Goal: Task Accomplishment & Management: Manage account settings

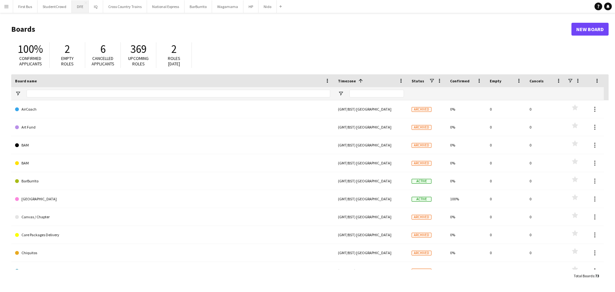
click at [83, 7] on button "DFE Close" at bounding box center [80, 6] width 17 height 12
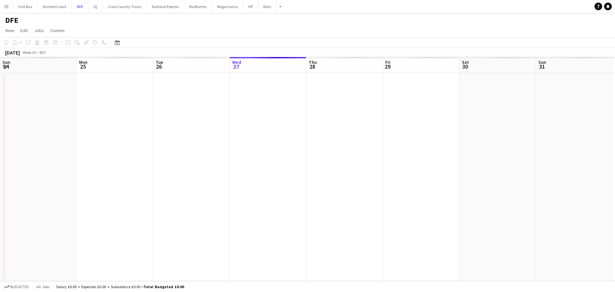
scroll to position [0, 153]
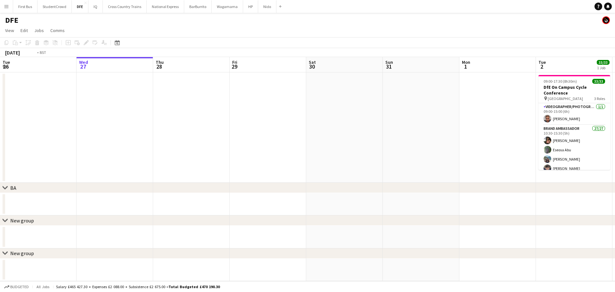
drag, startPoint x: 326, startPoint y: 115, endPoint x: -6, endPoint y: 119, distance: 332.7
click at [0, 119] on html "Menu Boards Boards Boards All jobs Status Workforce Workforce My Workforce Recr…" at bounding box center [307, 146] width 615 height 292
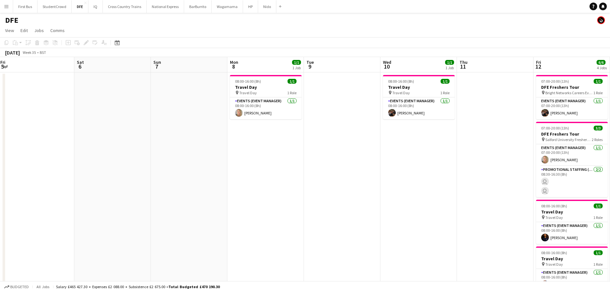
drag, startPoint x: 451, startPoint y: 125, endPoint x: 132, endPoint y: 129, distance: 319.2
click at [0, 128] on html "Menu Boards Boards Boards All jobs Status Workforce Workforce My Workforce Recr…" at bounding box center [305, 202] width 610 height 404
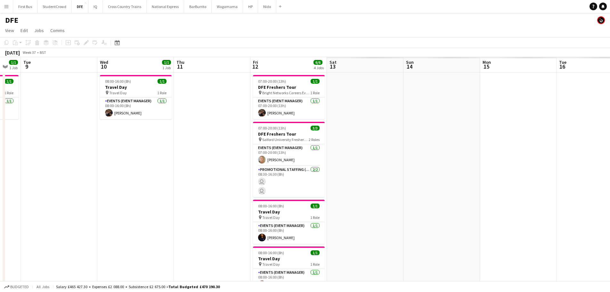
drag, startPoint x: 365, startPoint y: 129, endPoint x: 121, endPoint y: 122, distance: 244.4
click at [0, 129] on html "Menu Boards Boards Boards All jobs Status Workforce Workforce My Workforce Recr…" at bounding box center [305, 202] width 610 height 404
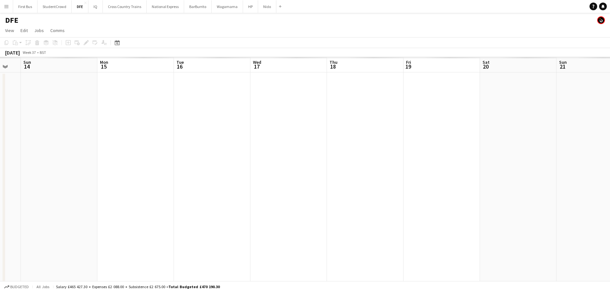
click at [93, 118] on app-calendar-viewport "Thu 11 Fri 12 6/6 4 Jobs Sat 13 Sun 14 Mon 15 Tue 16 Wed 17 Thu 18 Fri 19 Sat 2…" at bounding box center [305, 225] width 610 height 336
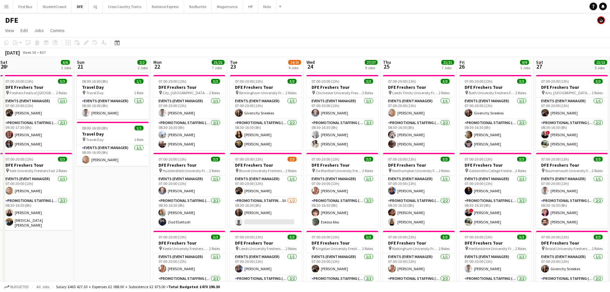
drag, startPoint x: 480, startPoint y: 118, endPoint x: 548, endPoint y: 109, distance: 69.1
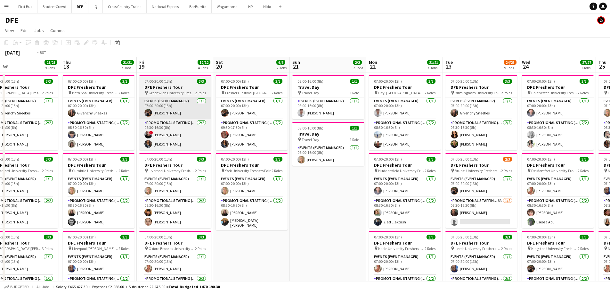
drag, startPoint x: 377, startPoint y: 109, endPoint x: 449, endPoint y: 109, distance: 71.1
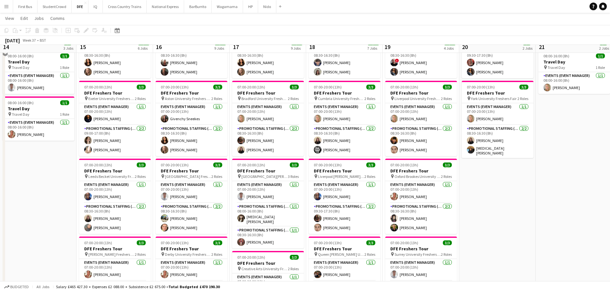
scroll to position [64, 0]
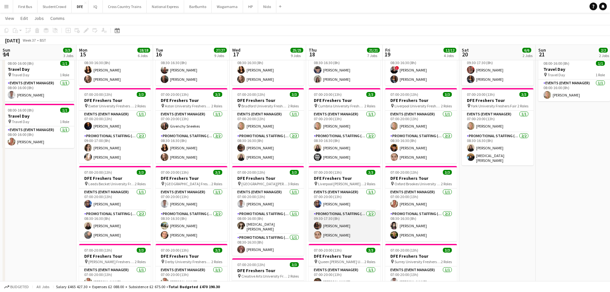
click at [335, 225] on app-card-role "Promotional Staffing (Brand Ambassadors) [DATE] 09:30-17:30 (8h) [PERSON_NAME] …" at bounding box center [345, 225] width 72 height 31
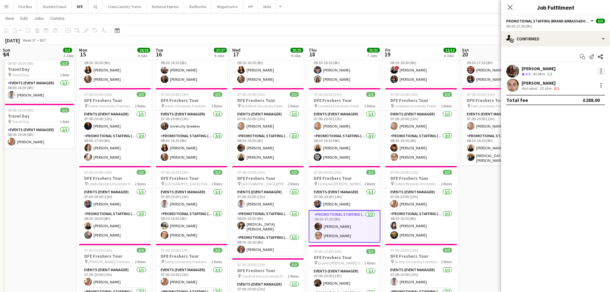
click at [603, 69] on div at bounding box center [601, 71] width 8 height 8
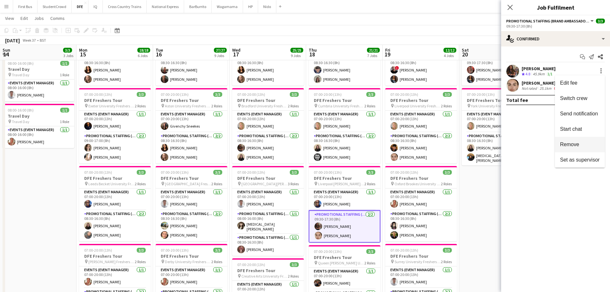
click at [584, 143] on span "Remove" at bounding box center [580, 145] width 40 height 6
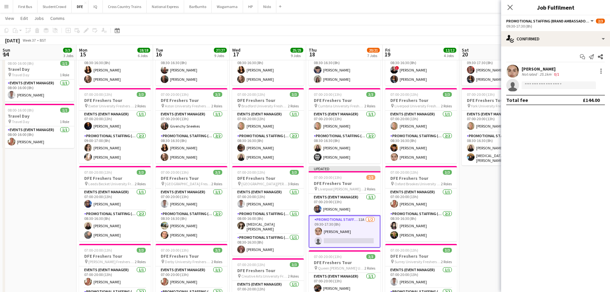
click at [492, 12] on app-navbar "Menu Boards Boards Boards All jobs Status Workforce Workforce My Workforce Recr…" at bounding box center [305, 6] width 610 height 13
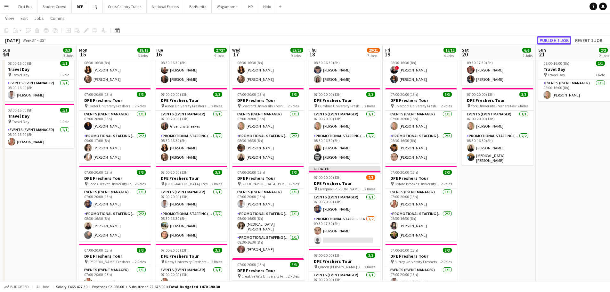
click at [560, 39] on button "Publish 1 job" at bounding box center [554, 40] width 34 height 8
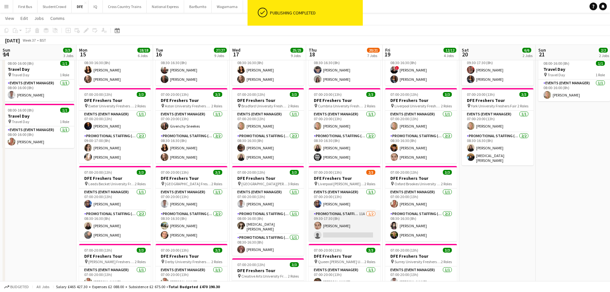
click at [346, 237] on app-card-role "Promotional Staffing (Brand Ambassadors) 11A [DATE] 09:30-17:30 (8h) [PERSON_NA…" at bounding box center [345, 225] width 72 height 31
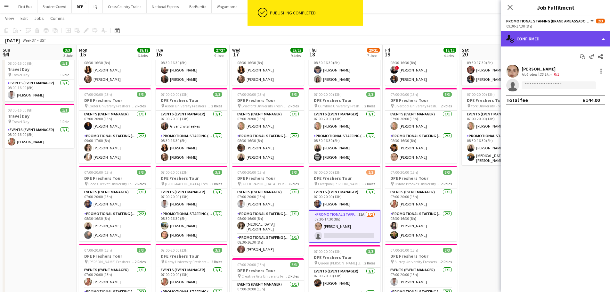
click at [558, 43] on div "single-neutral-actions-check-2 Confirmed" at bounding box center [555, 38] width 109 height 15
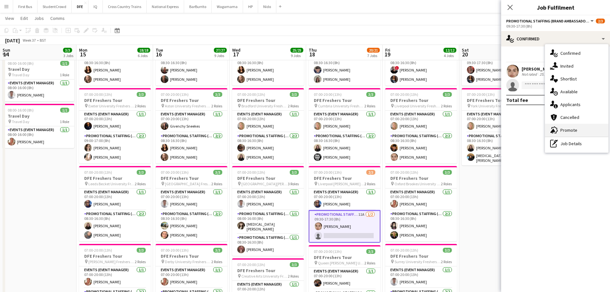
click at [571, 131] on div "advertising-megaphone Promote" at bounding box center [576, 130] width 63 height 13
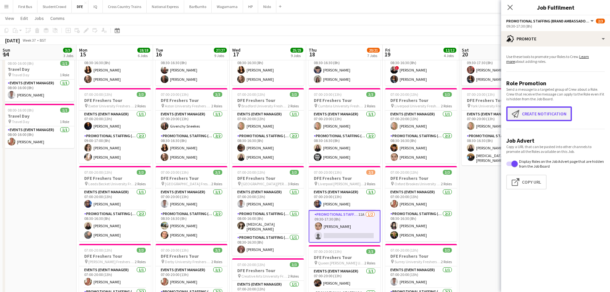
click at [538, 117] on button "Create notification Create notification" at bounding box center [539, 113] width 66 height 15
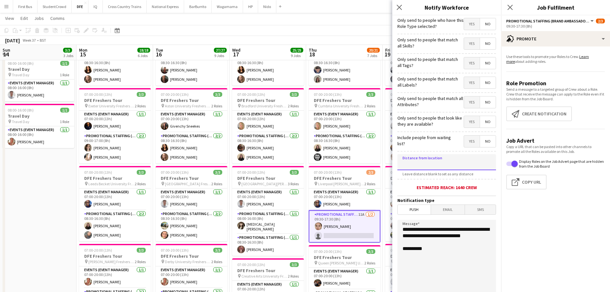
click at [408, 158] on input at bounding box center [446, 162] width 99 height 16
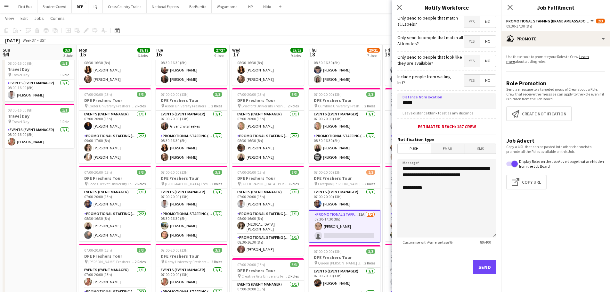
type input "*****"
click at [476, 263] on button "Send" at bounding box center [484, 267] width 23 height 14
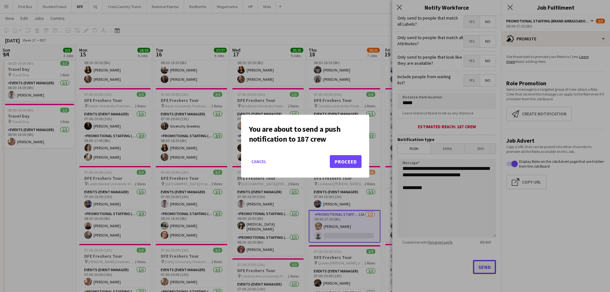
scroll to position [0, 0]
click at [351, 160] on button "Proceed" at bounding box center [346, 161] width 32 height 13
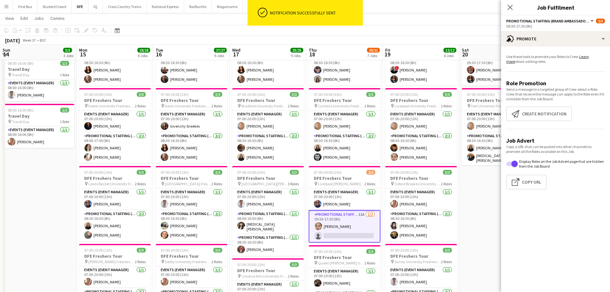
click at [245, 20] on app-page-menu "View Day view expanded Day view collapsed Month view Date picker Jump to [DATE]…" at bounding box center [305, 19] width 610 height 12
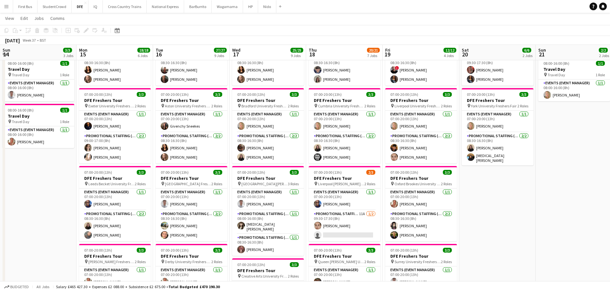
click at [5, 7] on app-icon "Menu" at bounding box center [6, 6] width 5 height 5
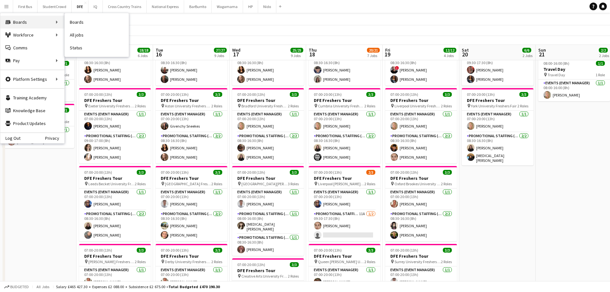
click at [23, 23] on div "Boards Boards" at bounding box center [32, 22] width 64 height 13
click at [81, 22] on link "Boards" at bounding box center [97, 22] width 64 height 13
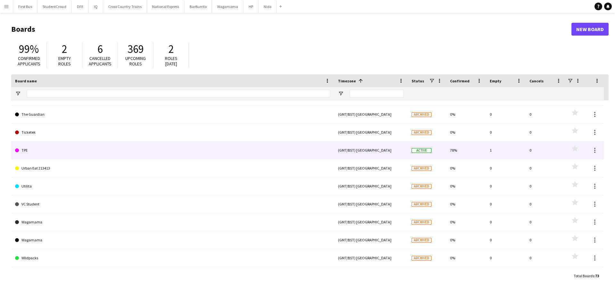
click at [28, 151] on link "TPE" at bounding box center [172, 150] width 315 height 18
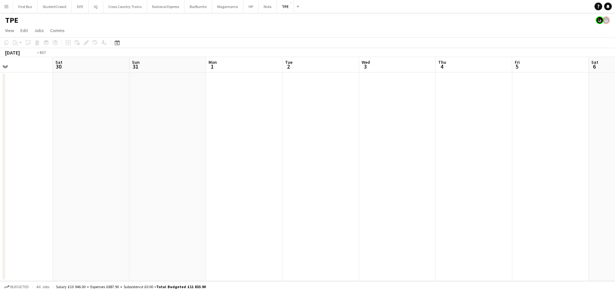
drag, startPoint x: 320, startPoint y: 150, endPoint x: 140, endPoint y: 148, distance: 179.9
click at [45, 150] on app-calendar-viewport "Wed 27 Thu 28 Fri 29 Sat 30 Sun 31 Mon 1 Tue 2 Wed 3 Thu 4 Fri 5 Sat 6 Sun 7 Mo…" at bounding box center [307, 169] width 615 height 224
drag, startPoint x: 51, startPoint y: 156, endPoint x: 55, endPoint y: 154, distance: 4.6
click at [50, 156] on app-calendar-viewport "Fri 29 Sat 30 Sun 31 Mon 1 Tue 2 Wed 3 Thu 4 Fri 5 Sat 6 Sun 7 Mon 8 Tue 9 Wed …" at bounding box center [307, 169] width 615 height 224
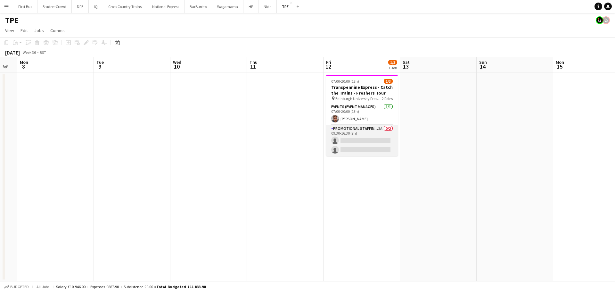
click at [354, 145] on app-card-role "Promotional Staffing (Brand Ambassadors) 3A 0/2 09:30-16:30 (7h) single-neutral…" at bounding box center [362, 140] width 72 height 31
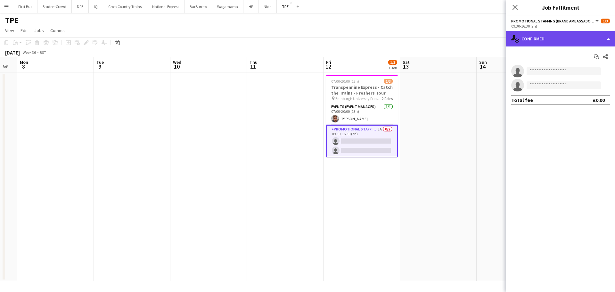
click at [572, 36] on div "single-neutral-actions-check-2 Confirmed" at bounding box center [560, 38] width 109 height 15
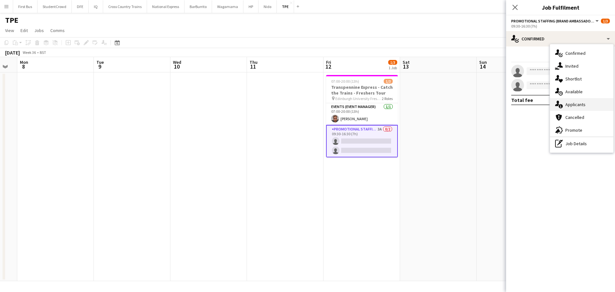
click at [582, 99] on div "single-neutral-actions-information Applicants" at bounding box center [581, 104] width 63 height 13
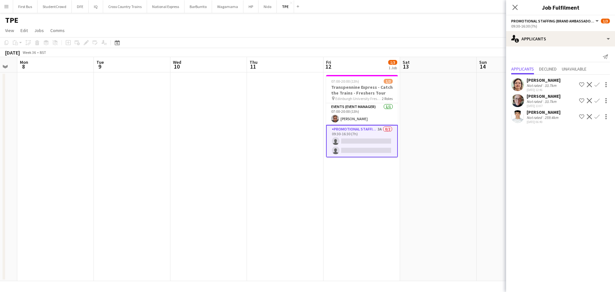
click at [435, 58] on app-board-header-date "Sat 13" at bounding box center [438, 64] width 77 height 15
